Goal: Task Accomplishment & Management: Manage account settings

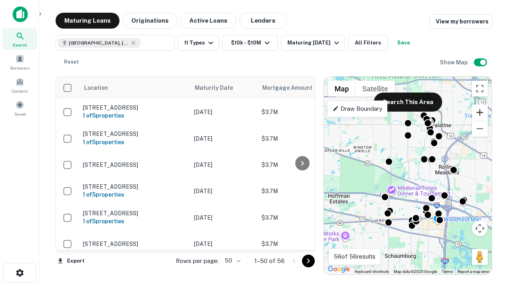
click at [480, 112] on button "Zoom in" at bounding box center [480, 112] width 16 height 16
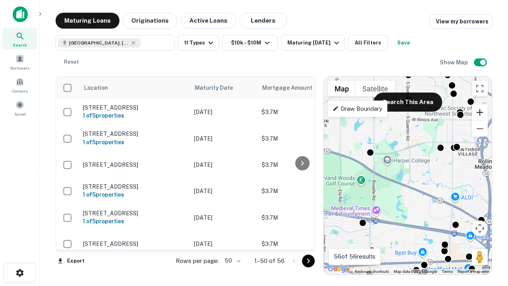
click at [480, 112] on button "Zoom in" at bounding box center [480, 112] width 16 height 16
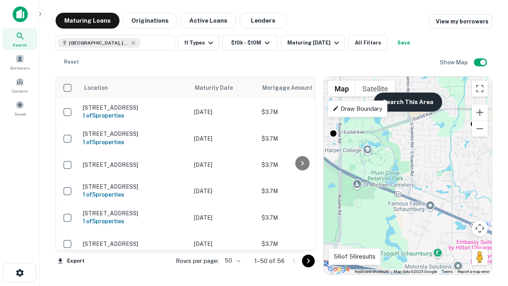
click at [408, 102] on button "Search This Area" at bounding box center [408, 101] width 68 height 19
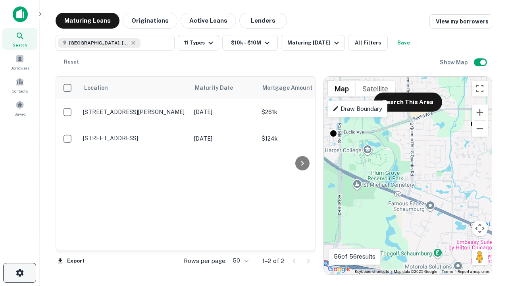
click at [19, 273] on icon "button" at bounding box center [20, 273] width 10 height 10
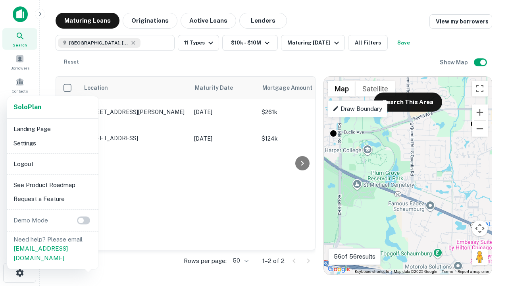
click at [52, 164] on li "Logout" at bounding box center [52, 164] width 85 height 14
